Goal: Find specific page/section: Find specific page/section

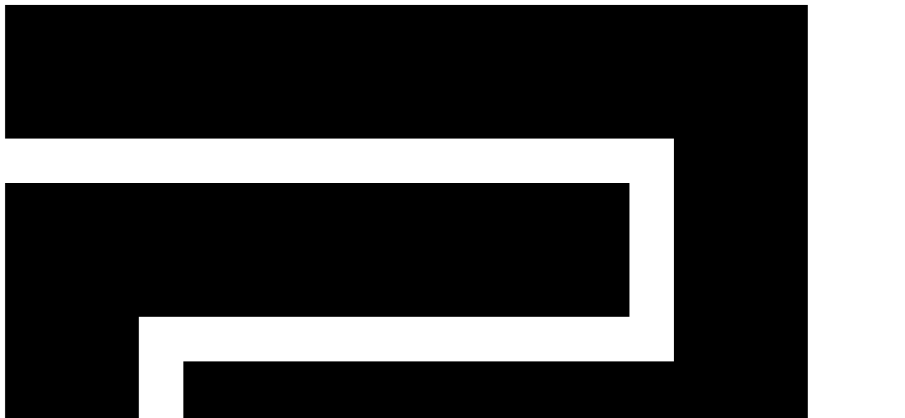
paste input "**********"
type input "**********"
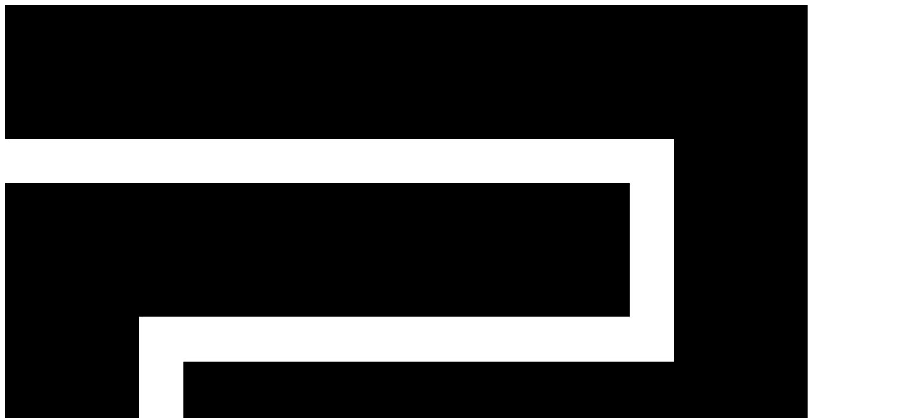
paste input "******"
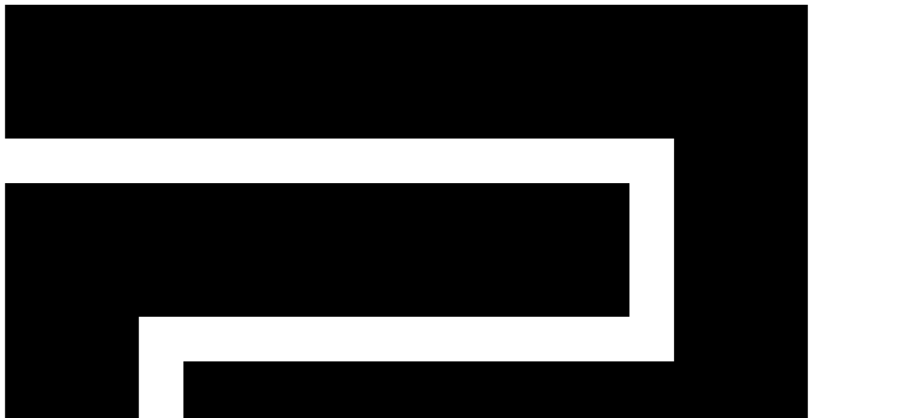
type input "******"
